Goal: Information Seeking & Learning: Learn about a topic

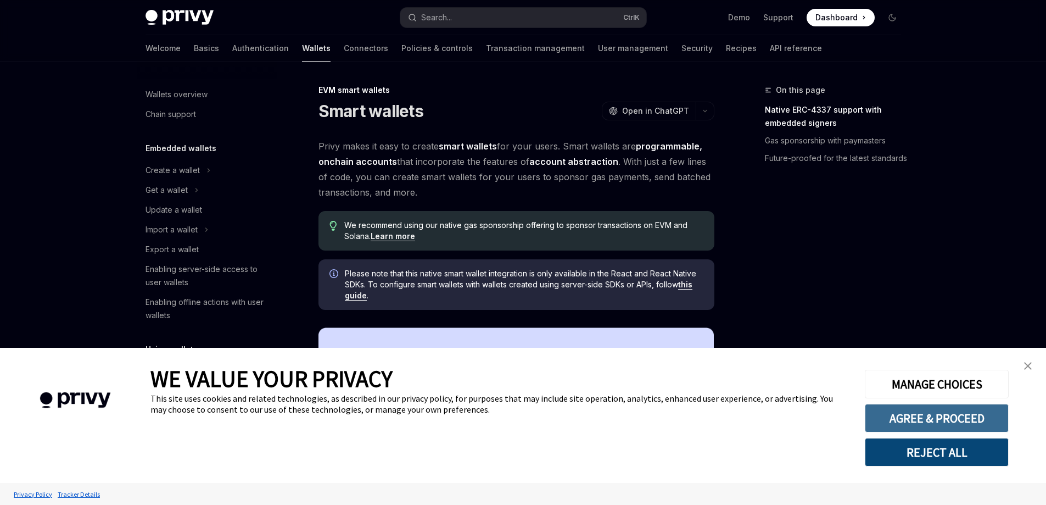
click at [927, 423] on button "AGREE & PROCEED" at bounding box center [937, 417] width 144 height 29
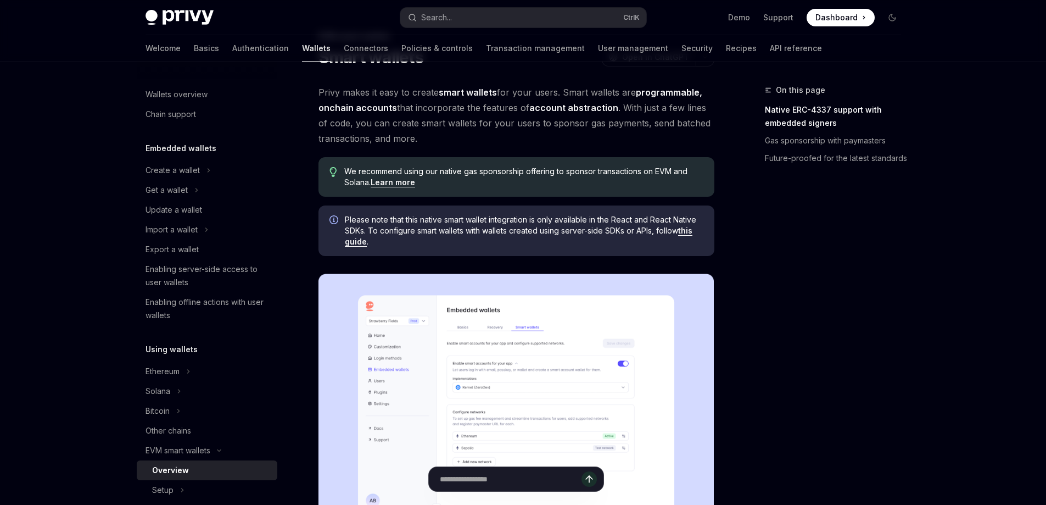
scroll to position [55, 0]
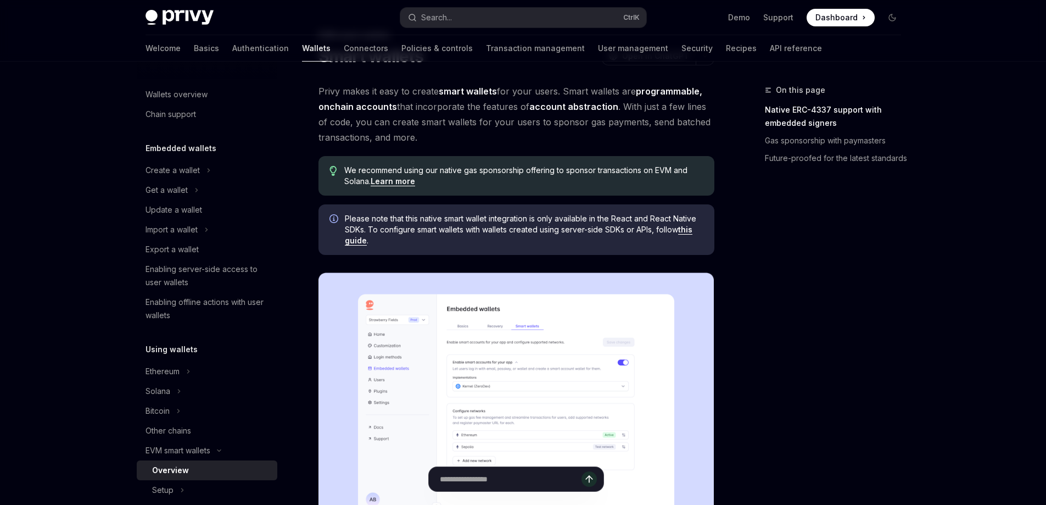
click at [506, 126] on span "Privy makes it easy to create smart wallets for your users. Smart wallets are p…" at bounding box center [516, 113] width 396 height 61
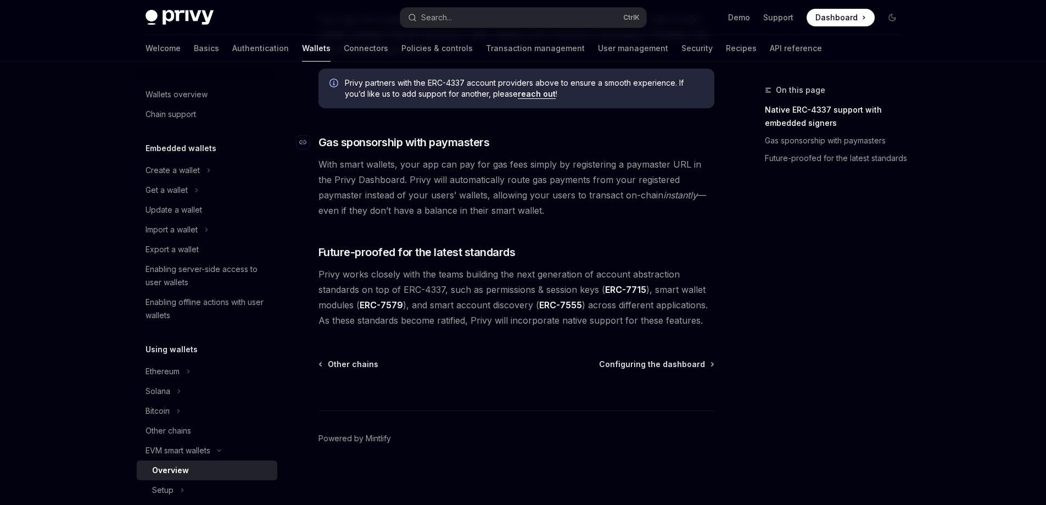
scroll to position [822, 0]
click at [169, 395] on div "Solana" at bounding box center [157, 390] width 25 height 13
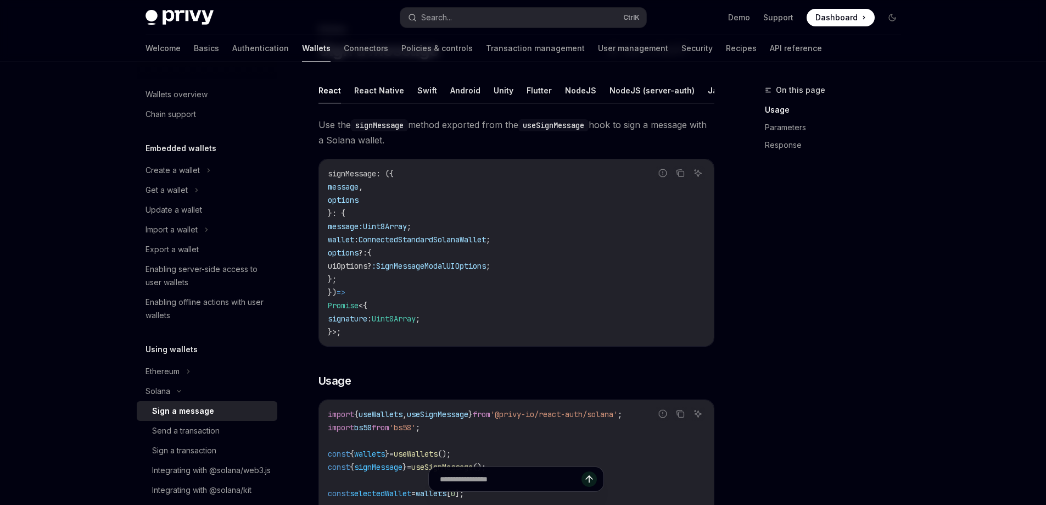
scroll to position [55, 0]
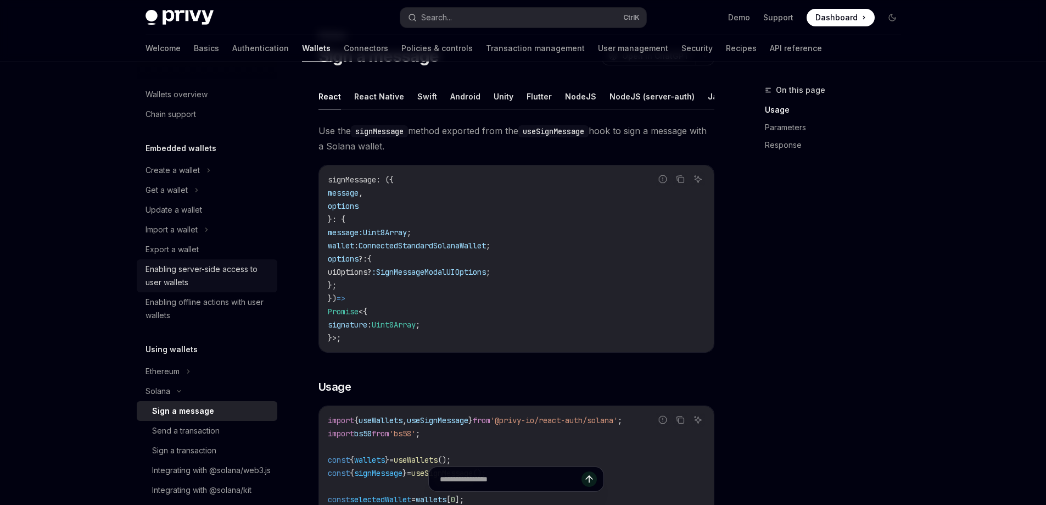
click at [226, 282] on div "Enabling server-side access to user wallets" at bounding box center [207, 275] width 125 height 26
type textarea "*"
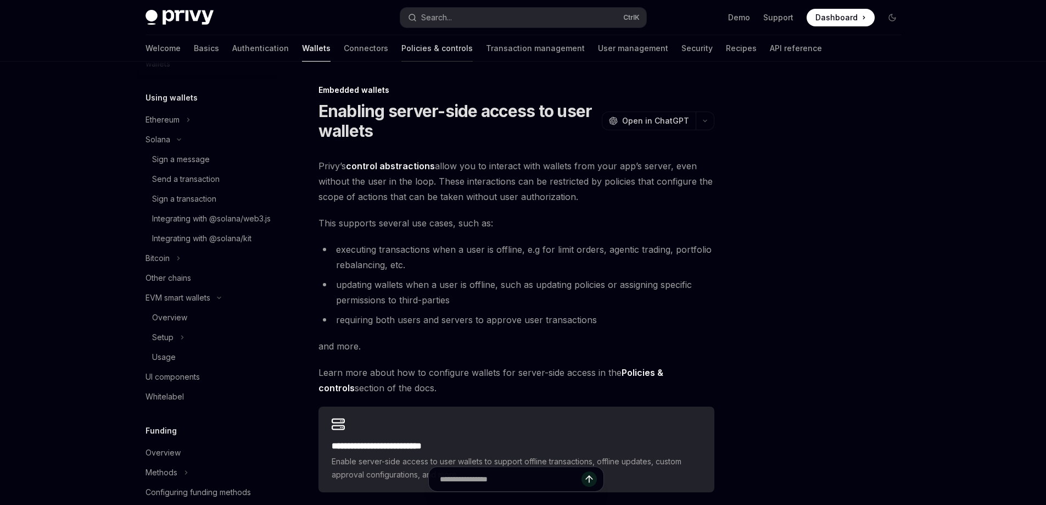
scroll to position [274, 0]
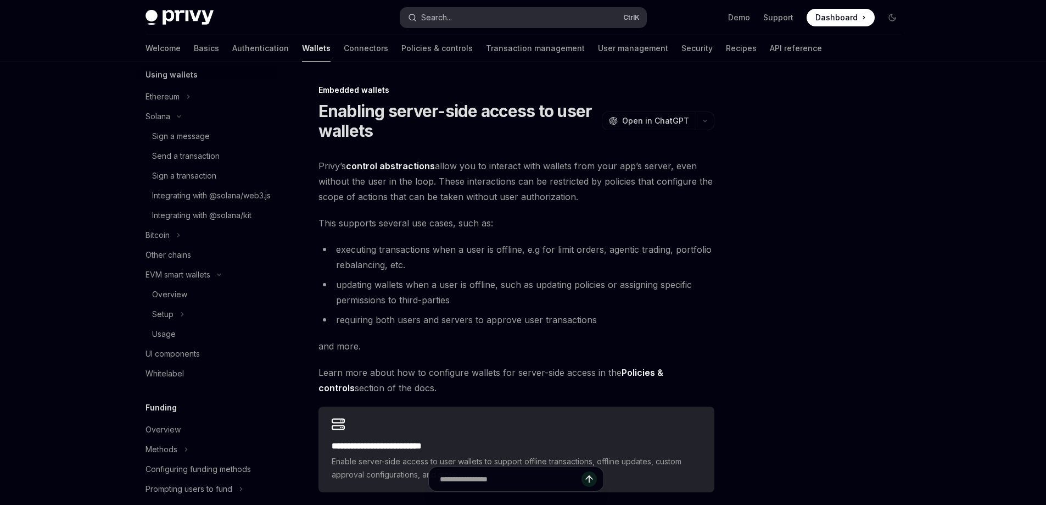
click at [454, 7] on div "Privy Docs home page Search... Ctrl K Demo Support Dashboard Dashboard Search..." at bounding box center [522, 17] width 755 height 35
click at [452, 14] on div "Search..." at bounding box center [436, 17] width 31 height 13
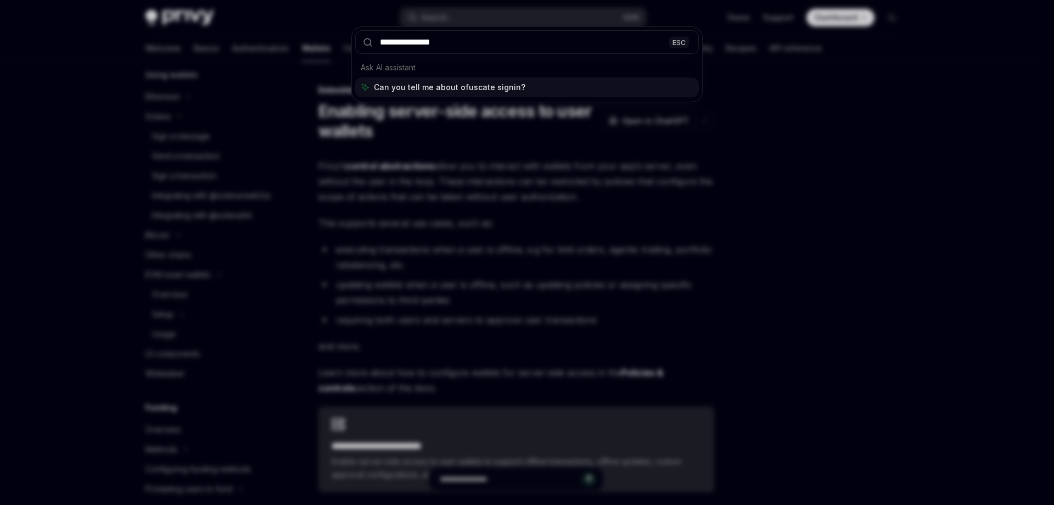
type input "**********"
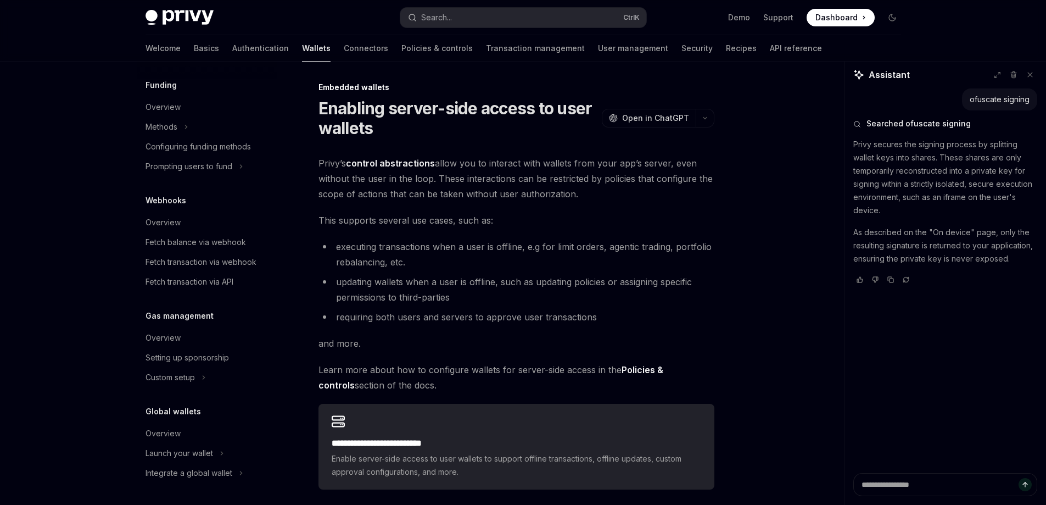
scroll to position [0, 0]
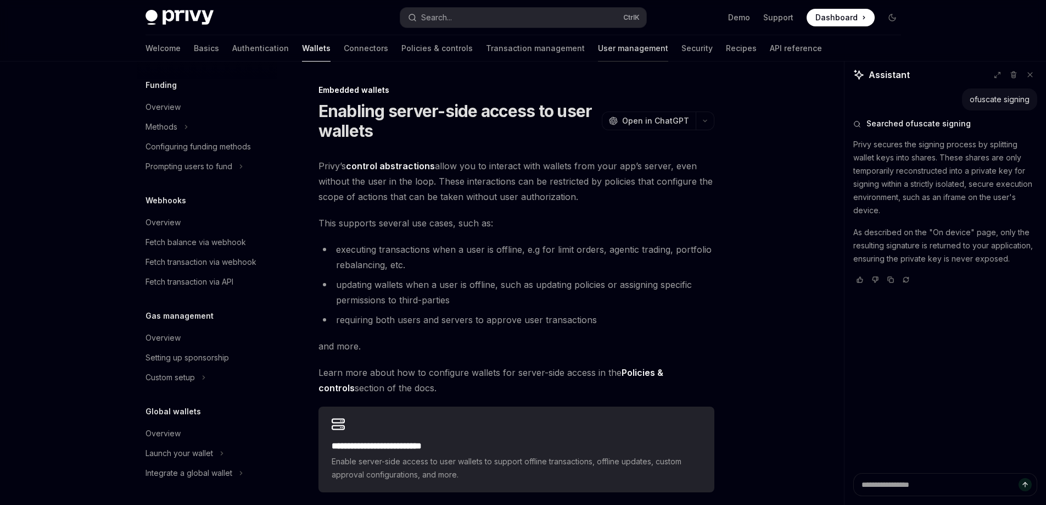
click at [598, 49] on link "User management" at bounding box center [633, 48] width 70 height 26
type textarea "*"
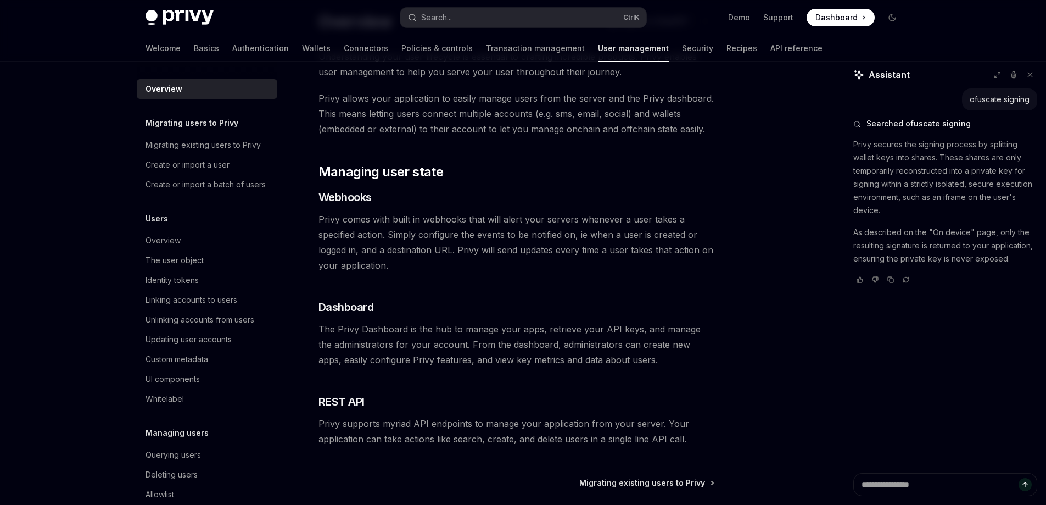
scroll to position [110, 0]
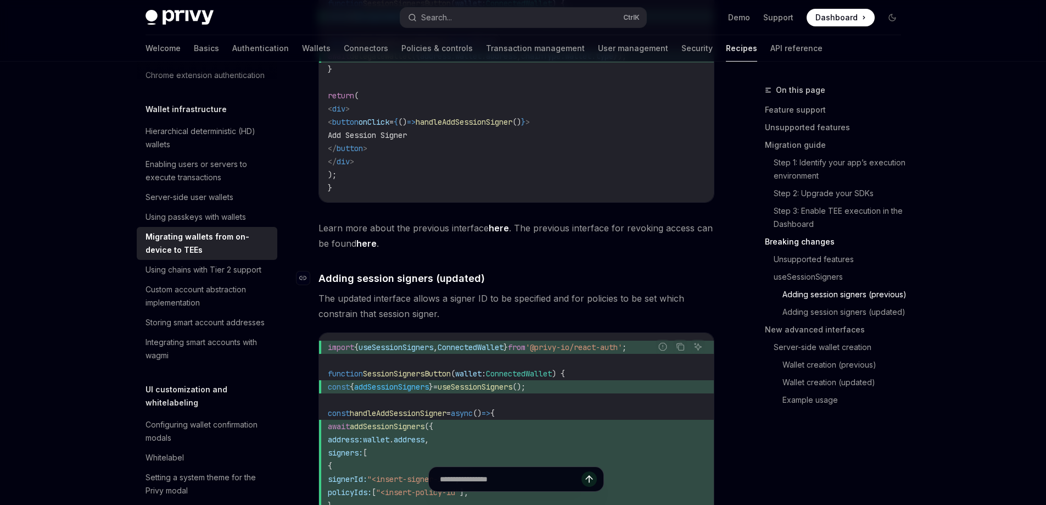
scroll to position [1921, 0]
click at [470, 18] on button "Search... Ctrl K" at bounding box center [523, 18] width 246 height 20
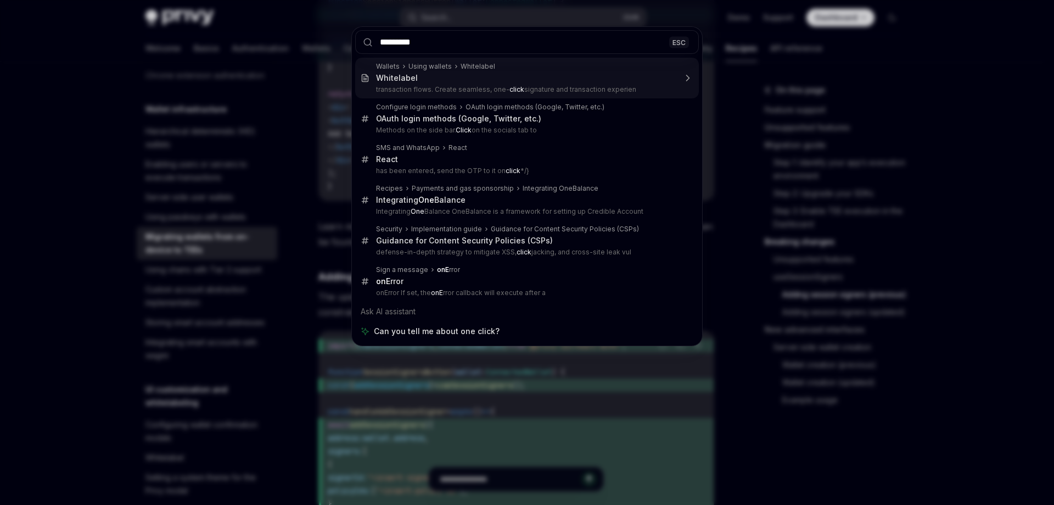
type input "*********"
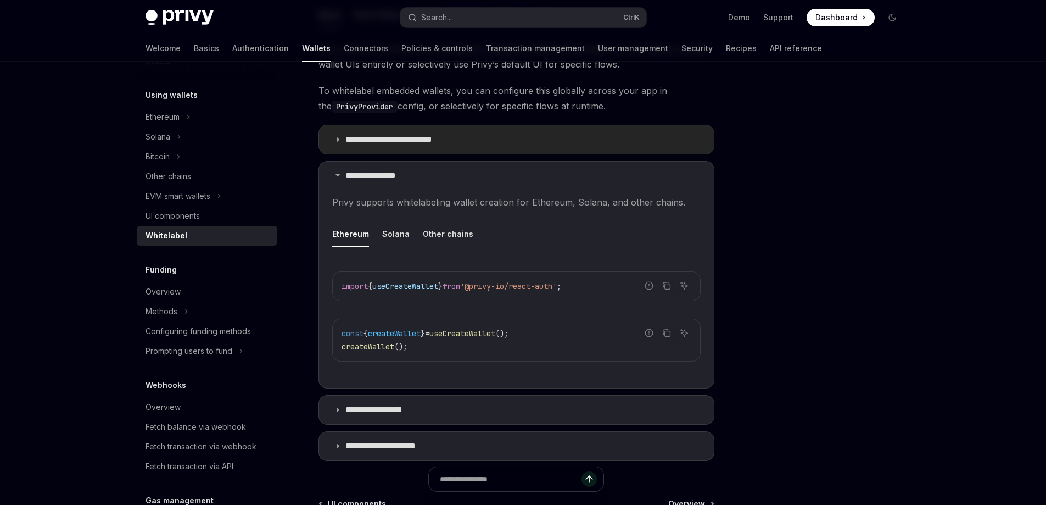
scroll to position [384, 0]
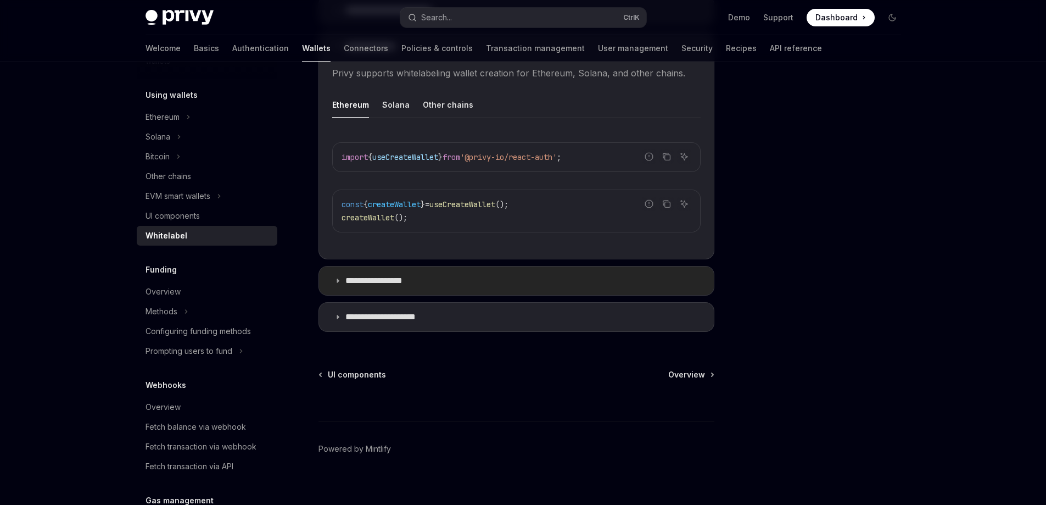
click at [407, 286] on summary "**********" at bounding box center [516, 280] width 395 height 29
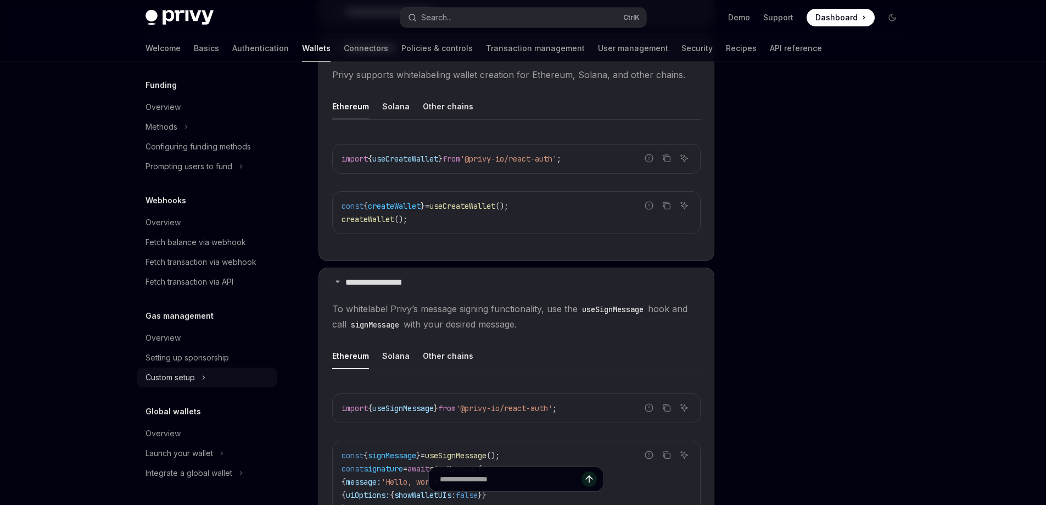
scroll to position [384, 0]
click at [173, 433] on div "Overview" at bounding box center [162, 433] width 35 height 13
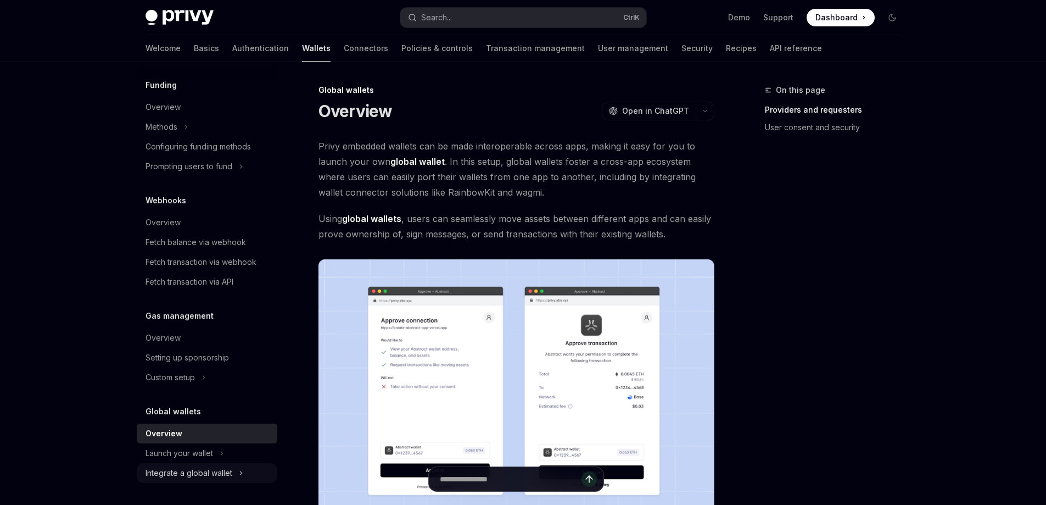
click at [221, 473] on div "Integrate a global wallet" at bounding box center [188, 472] width 87 height 13
type textarea "*"
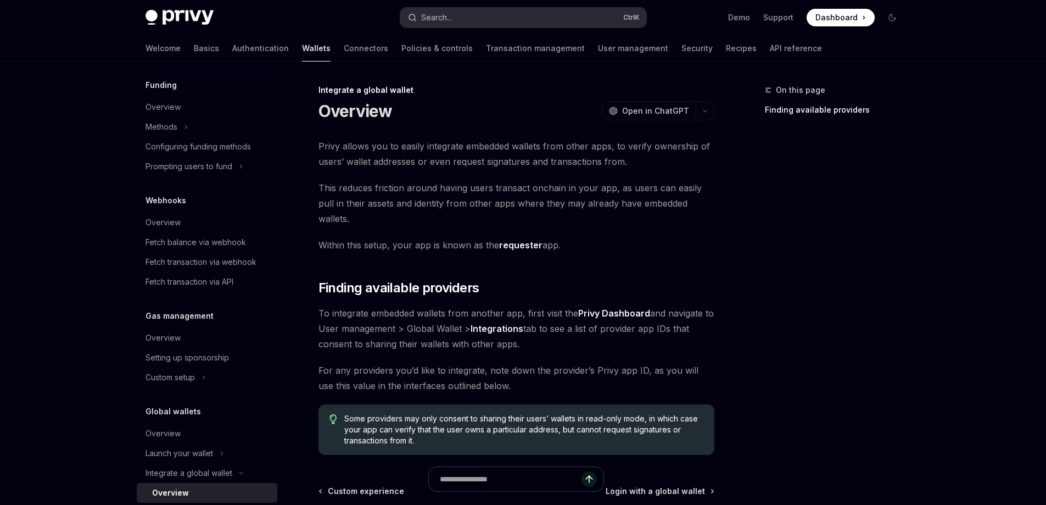
click at [453, 20] on button "Search... Ctrl K" at bounding box center [523, 18] width 246 height 20
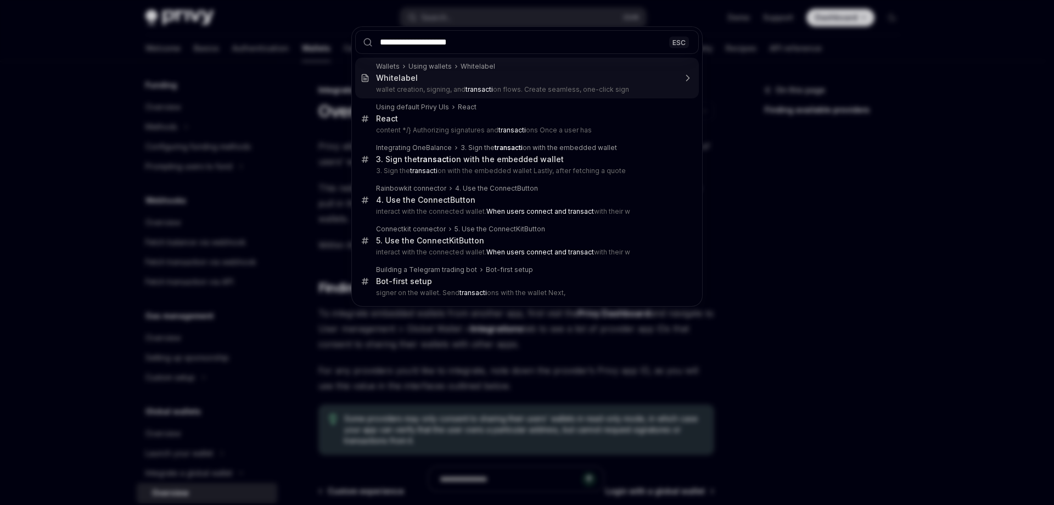
type input "**********"
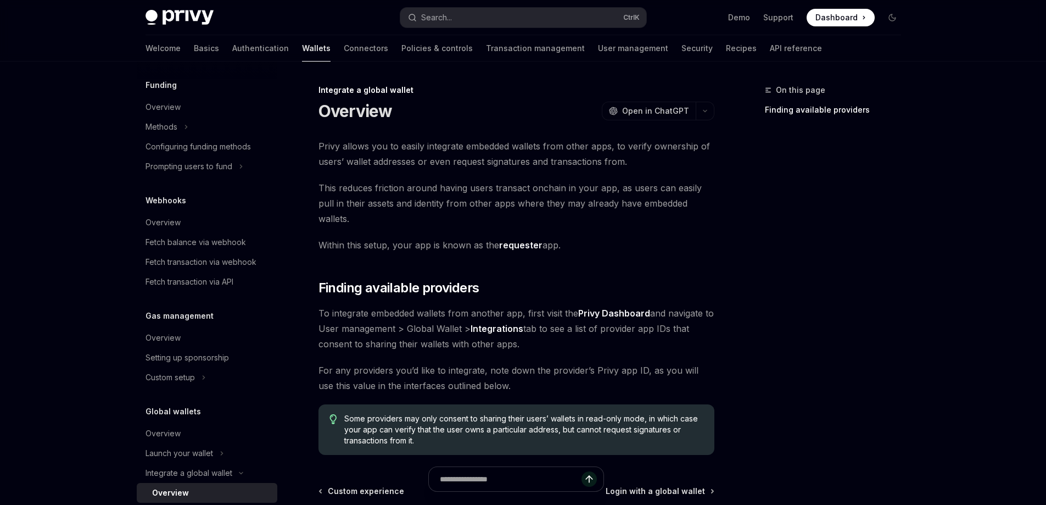
type textarea "*"
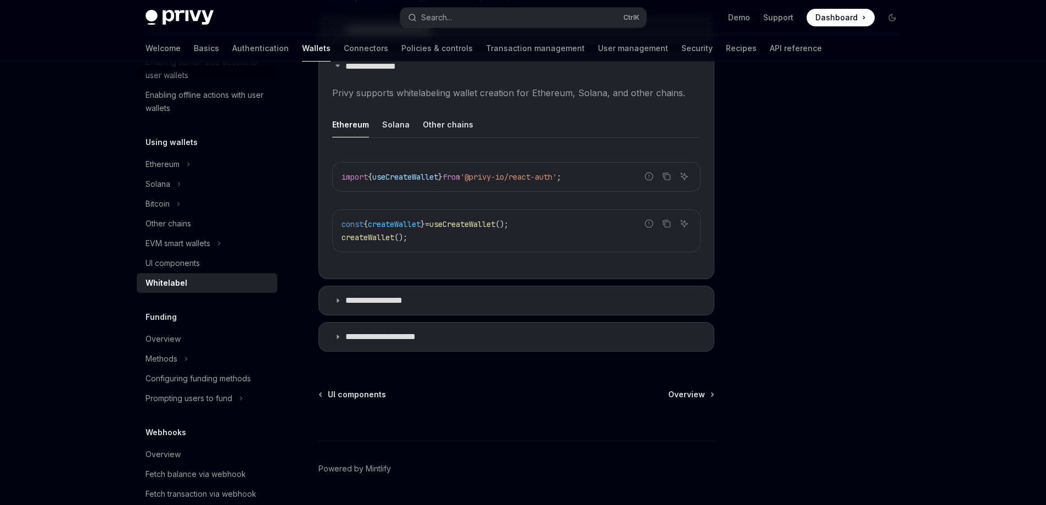
scroll to position [395, 0]
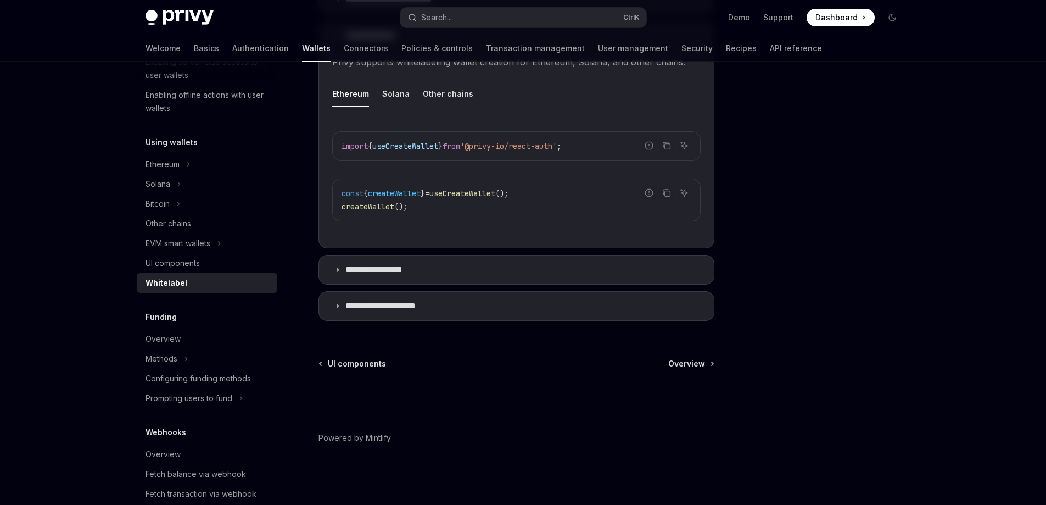
click at [701, 370] on div at bounding box center [516, 389] width 396 height 41
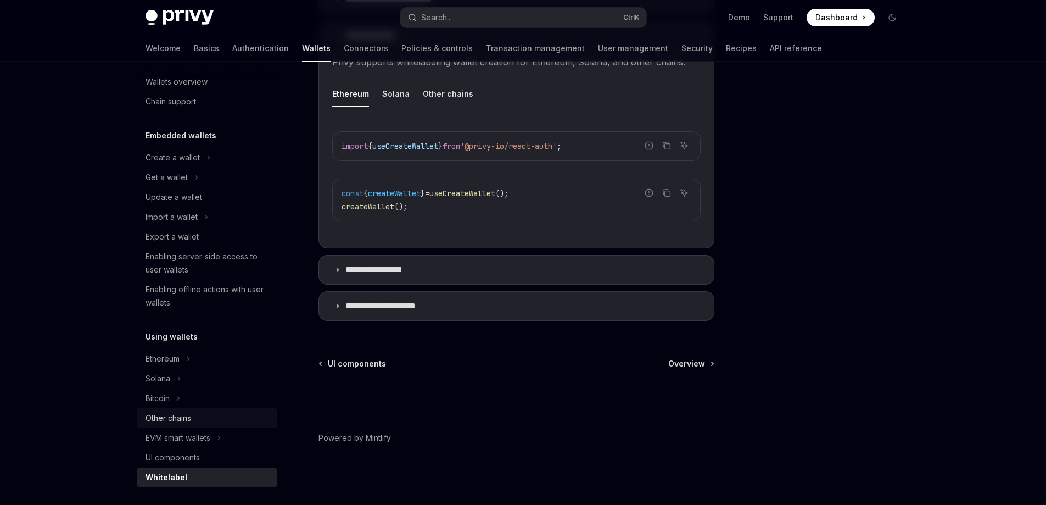
scroll to position [0, 0]
